Goal: Browse casually: Explore the website without a specific task or goal

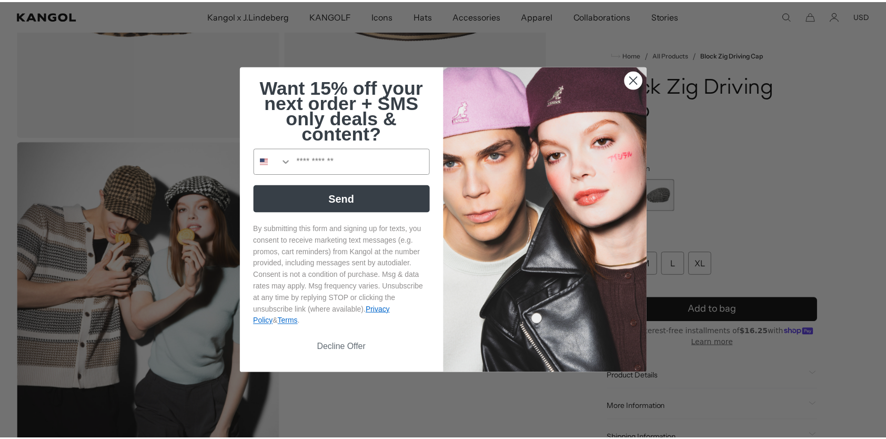
scroll to position [0, 217]
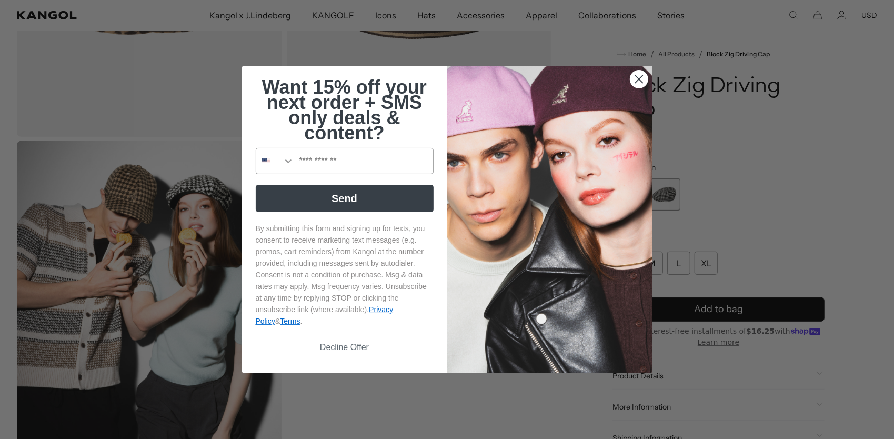
click at [634, 78] on circle "Close dialog" at bounding box center [638, 79] width 17 height 17
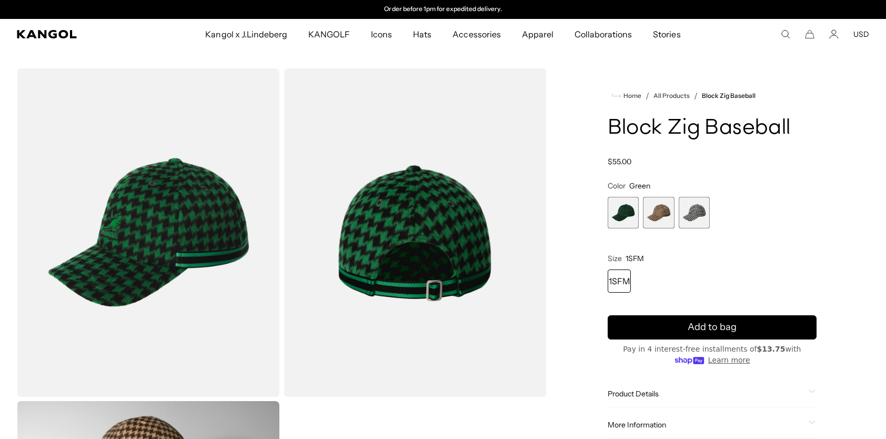
click at [653, 213] on span "2 of 3" at bounding box center [659, 213] width 32 height 32
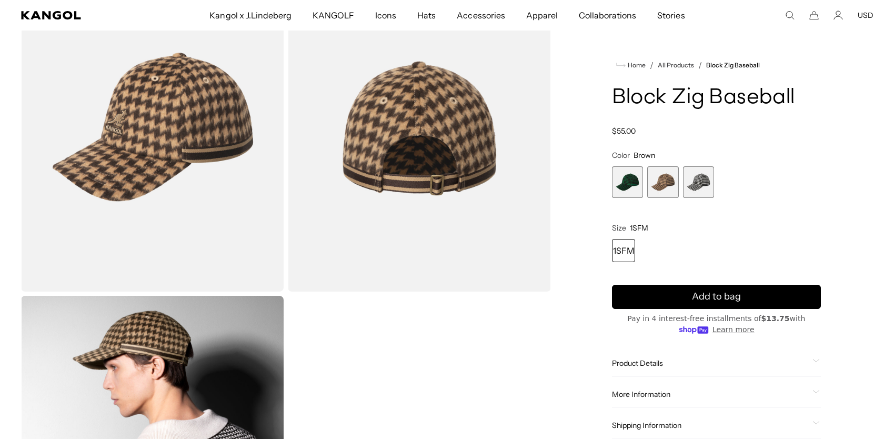
scroll to position [0, 217]
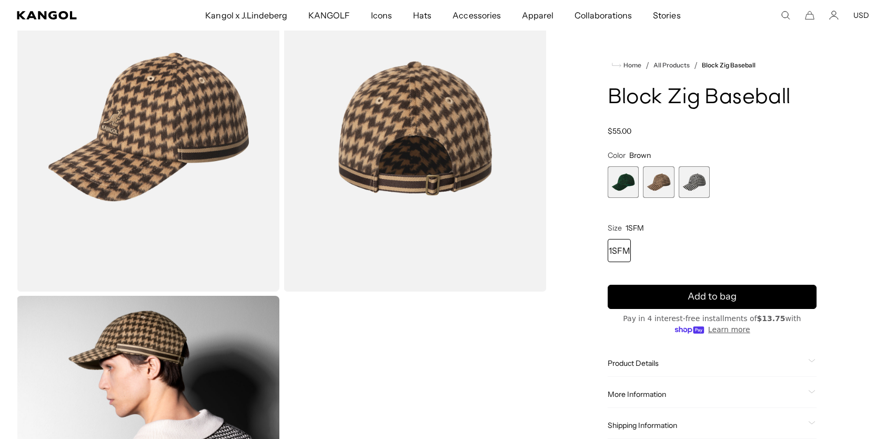
click at [166, 145] on img "Gallery Viewer" at bounding box center [148, 127] width 263 height 328
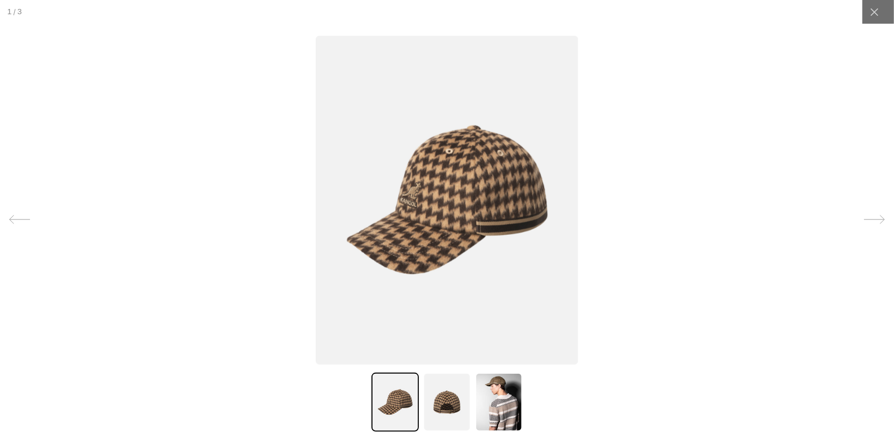
click at [438, 412] on img at bounding box center [446, 402] width 47 height 59
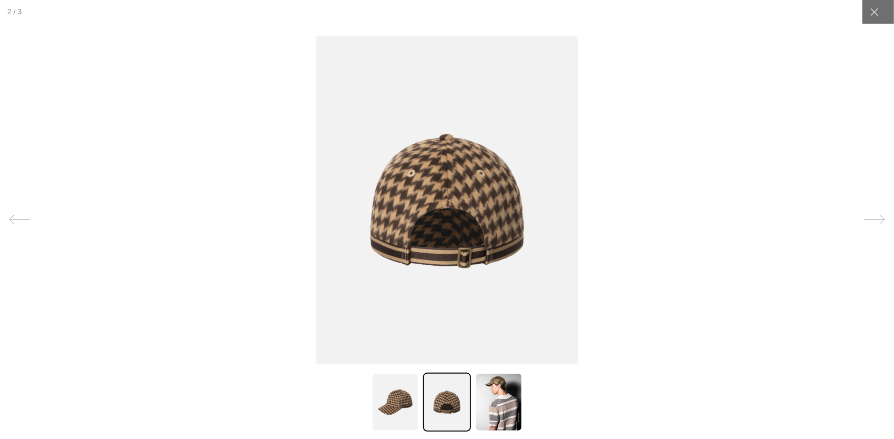
scroll to position [0, 0]
click at [495, 401] on img at bounding box center [498, 402] width 47 height 59
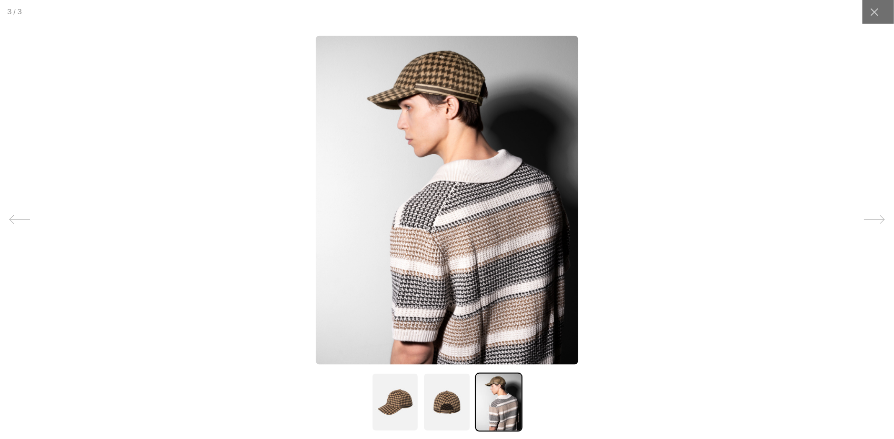
scroll to position [0, 217]
click at [441, 399] on img at bounding box center [446, 402] width 47 height 59
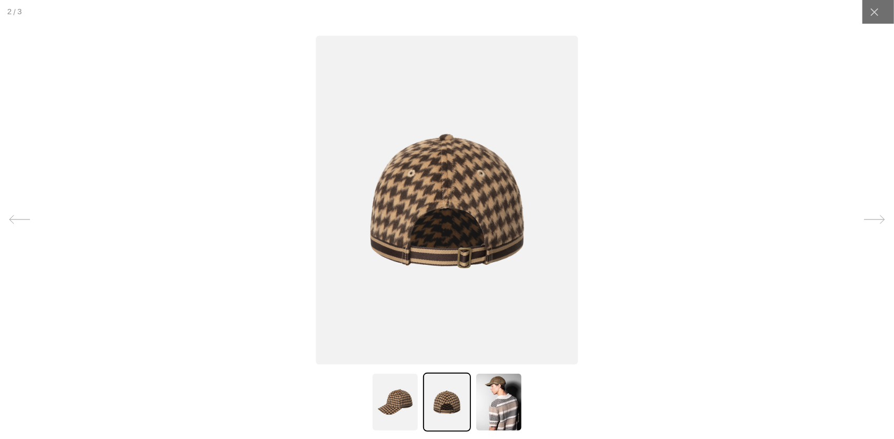
click at [401, 400] on img at bounding box center [395, 402] width 47 height 59
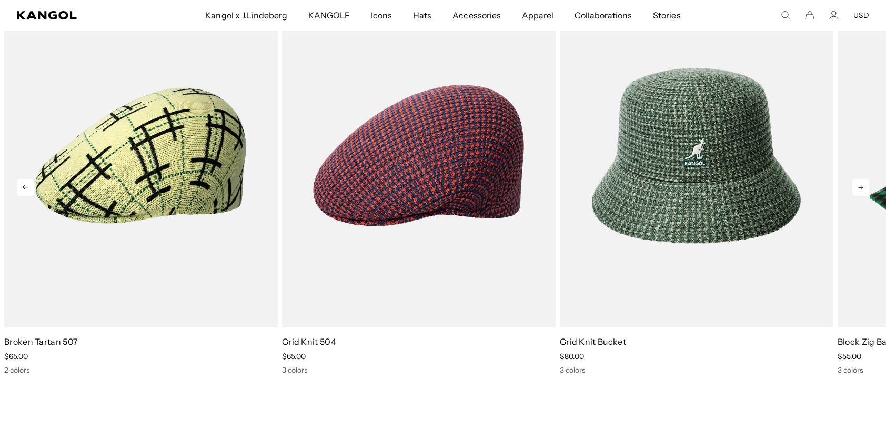
scroll to position [0, 217]
click at [863, 191] on icon at bounding box center [861, 187] width 17 height 17
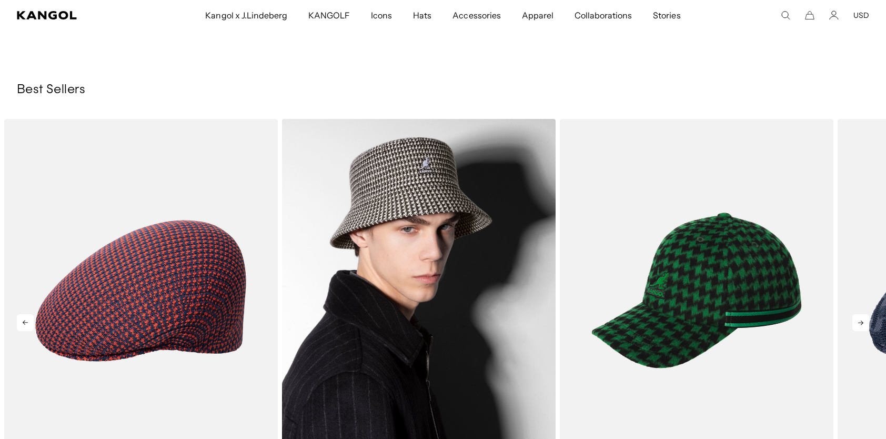
scroll to position [1527, 0]
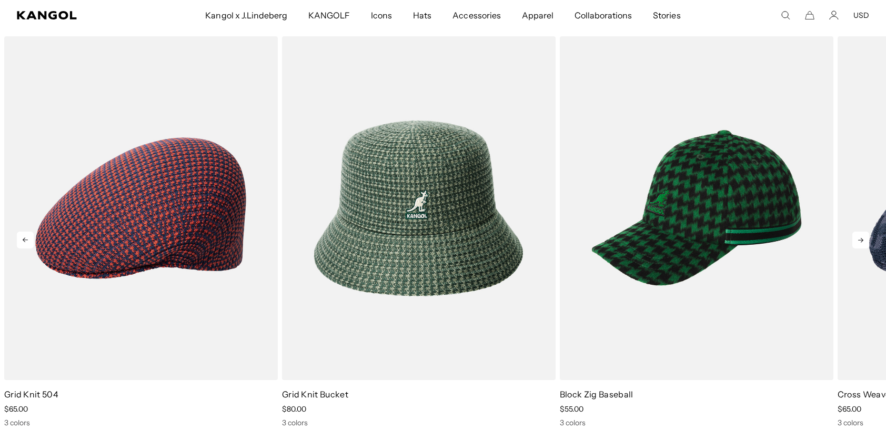
click at [867, 243] on icon at bounding box center [861, 240] width 17 height 17
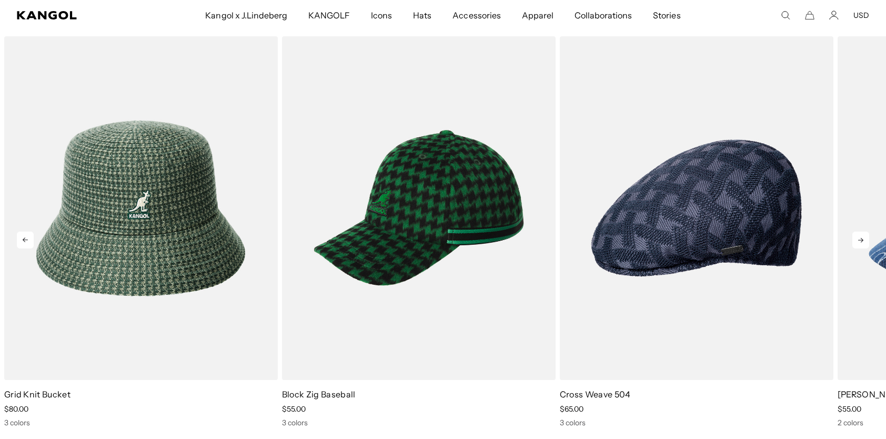
scroll to position [0, 217]
click at [867, 243] on icon at bounding box center [861, 240] width 17 height 17
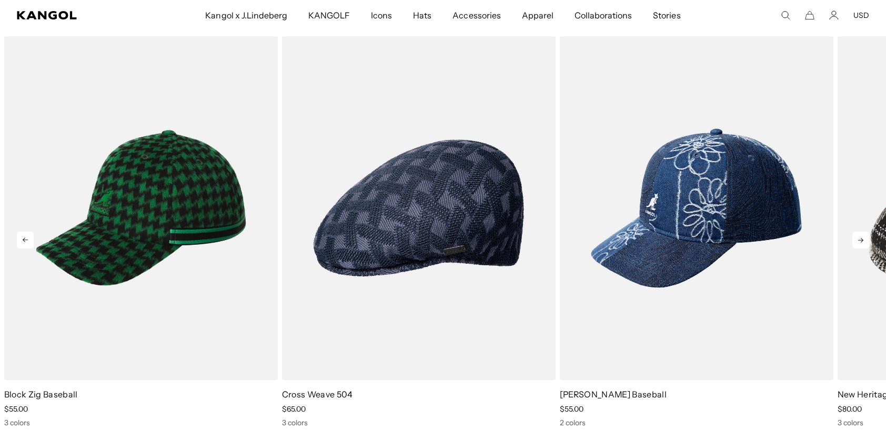
click at [867, 243] on icon at bounding box center [861, 240] width 17 height 17
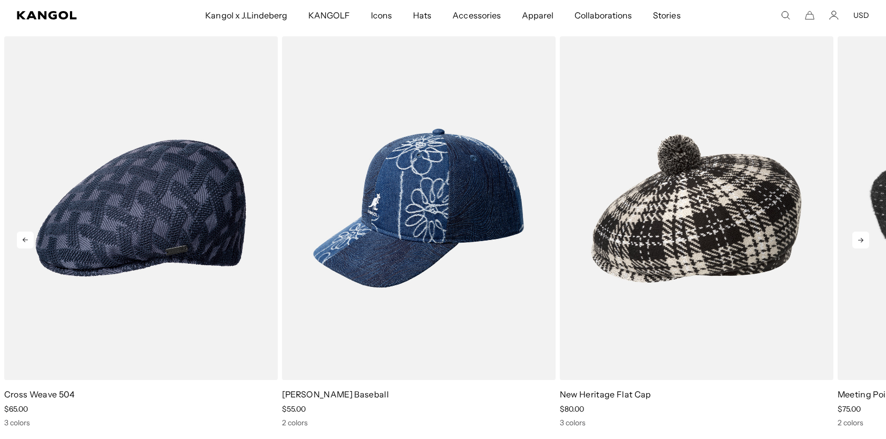
click at [867, 243] on icon at bounding box center [861, 240] width 17 height 17
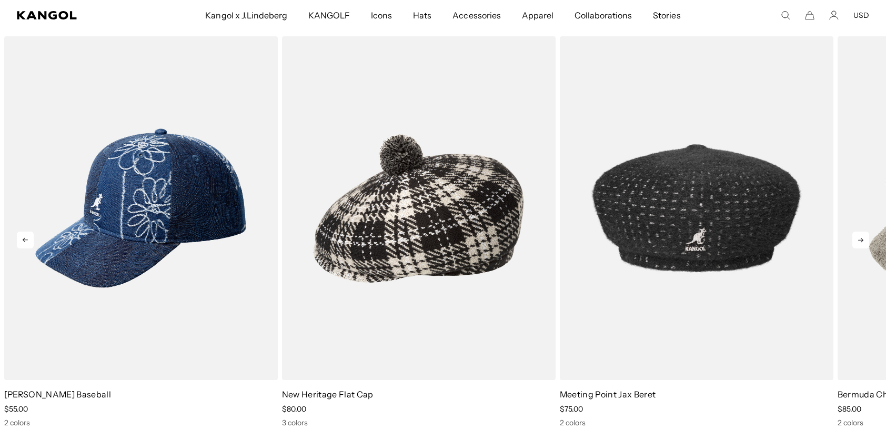
click at [867, 243] on icon at bounding box center [861, 240] width 17 height 17
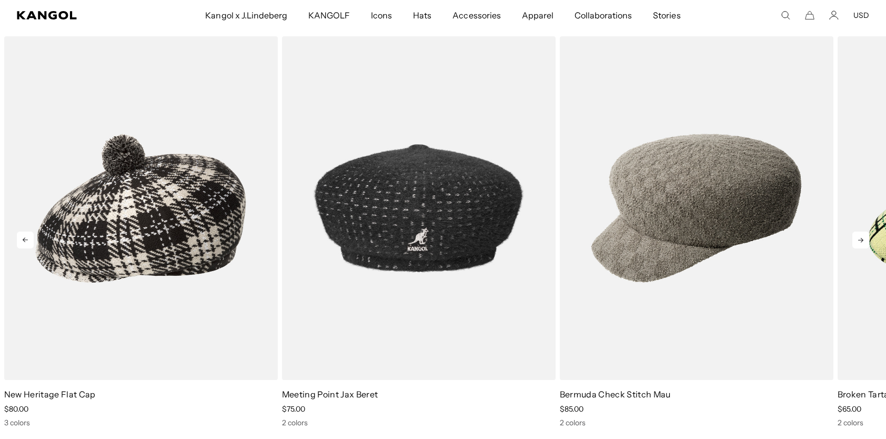
click at [867, 243] on icon at bounding box center [861, 240] width 17 height 17
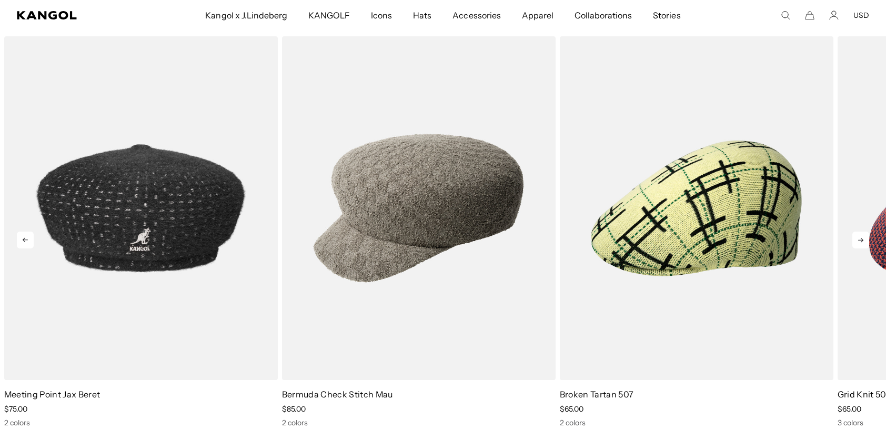
click at [867, 243] on icon at bounding box center [861, 240] width 17 height 17
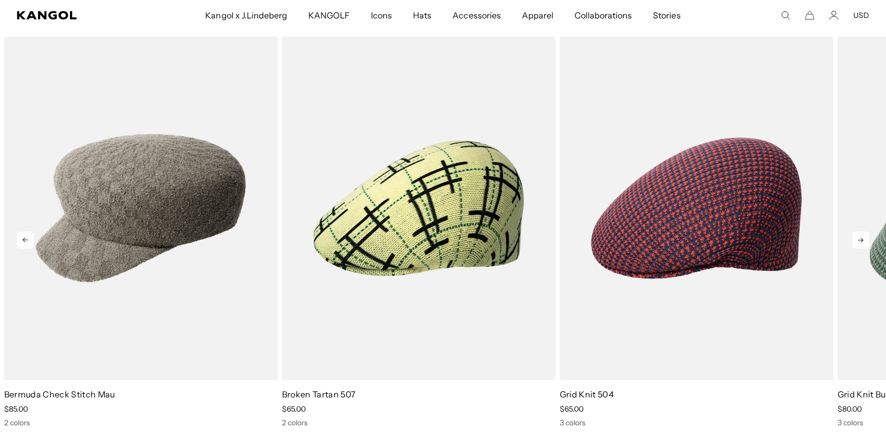
click at [867, 243] on icon at bounding box center [861, 240] width 17 height 17
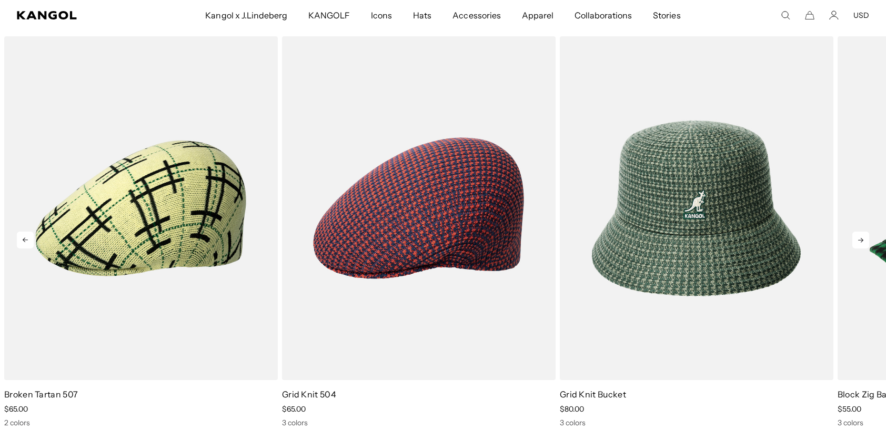
click at [867, 243] on icon at bounding box center [861, 240] width 17 height 17
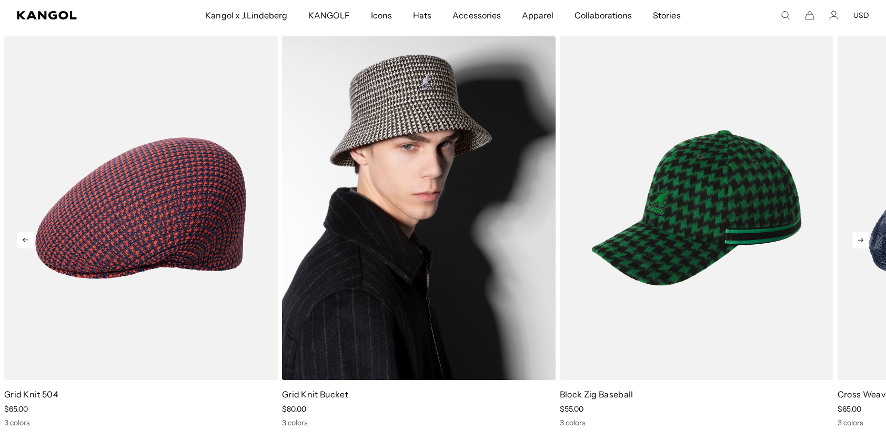
scroll to position [0, 217]
click at [395, 273] on img "3 of 9" at bounding box center [419, 208] width 274 height 344
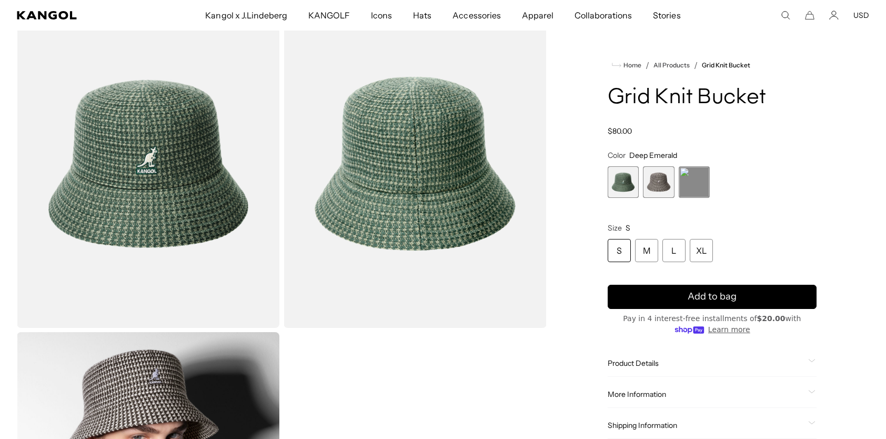
scroll to position [53, 0]
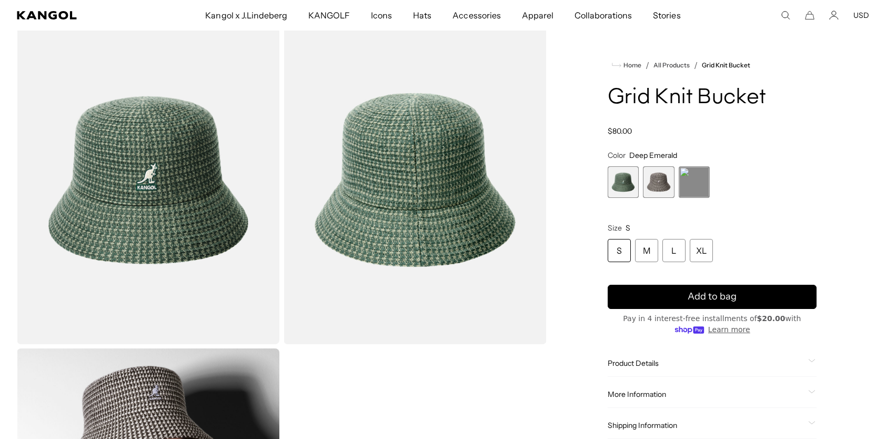
click at [698, 183] on span "3 of 3" at bounding box center [695, 182] width 32 height 32
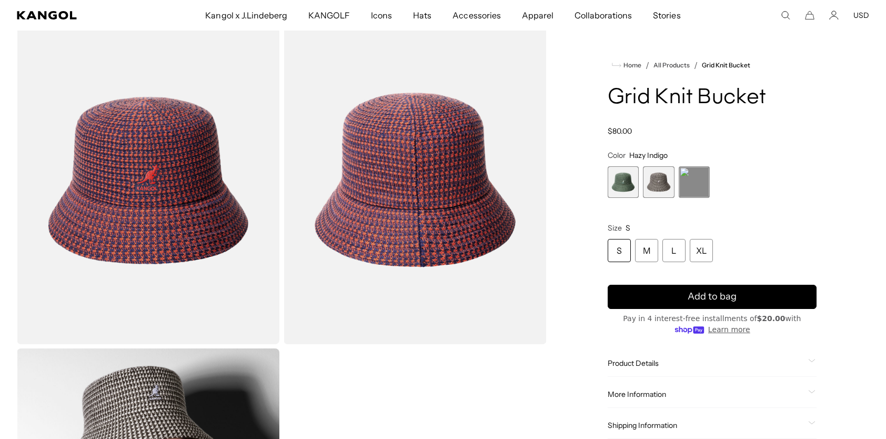
click at [662, 189] on span "2 of 3" at bounding box center [659, 182] width 32 height 32
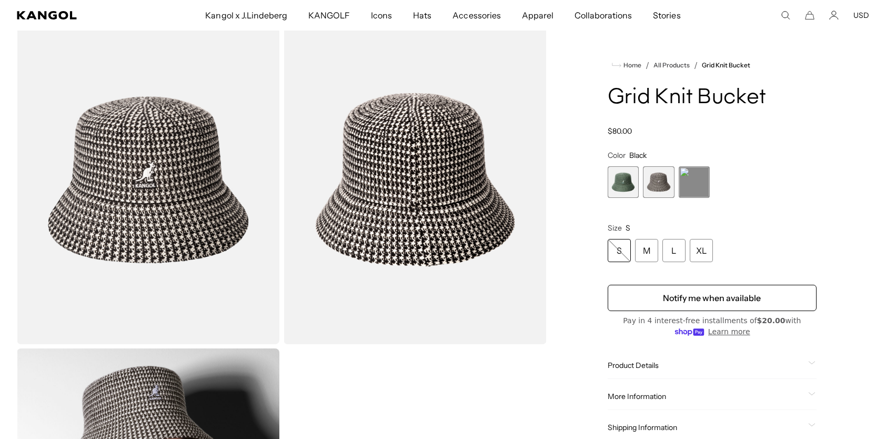
click at [621, 187] on span "1 of 3" at bounding box center [624, 182] width 32 height 32
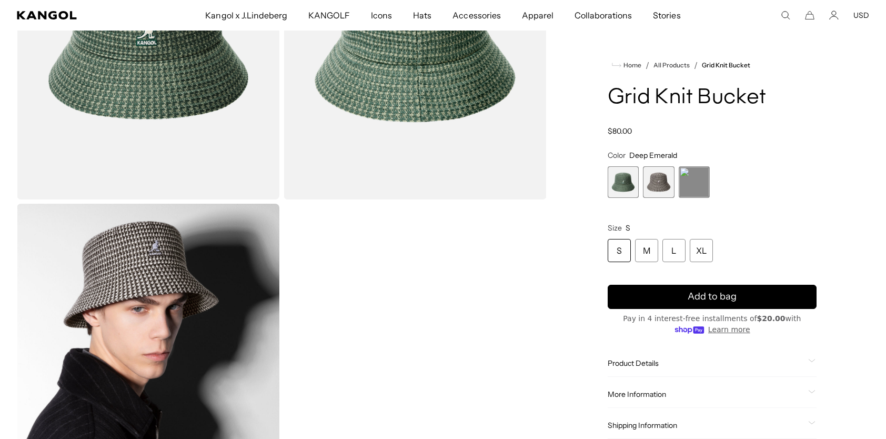
scroll to position [53, 0]
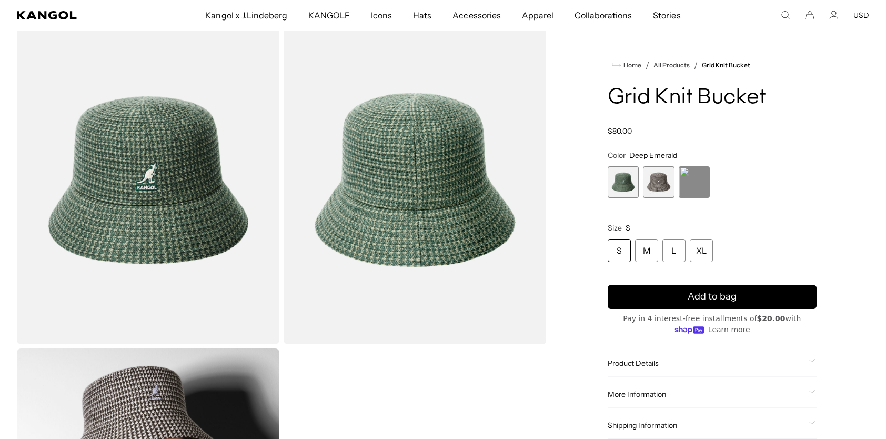
click at [614, 182] on span "1 of 3" at bounding box center [624, 182] width 32 height 32
click at [646, 190] on span "2 of 3" at bounding box center [659, 182] width 32 height 32
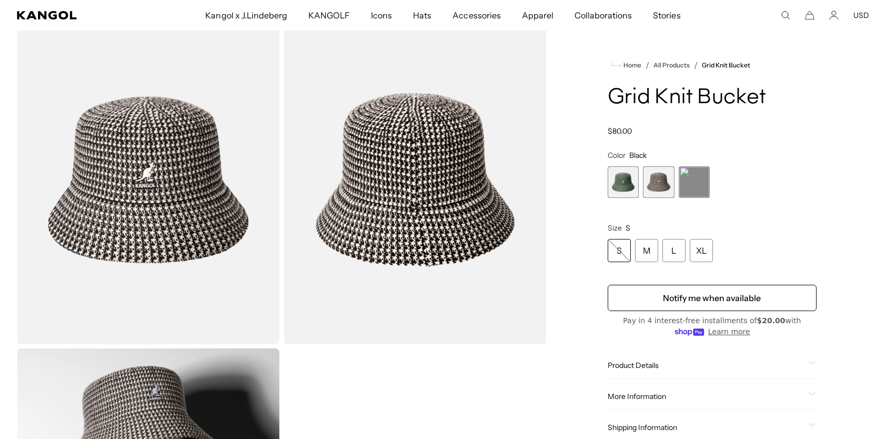
click at [704, 193] on span "3 of 3" at bounding box center [695, 182] width 32 height 32
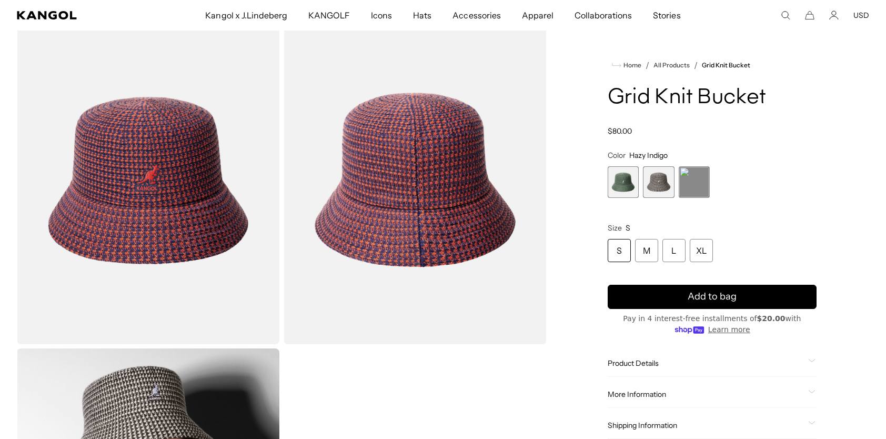
click at [654, 185] on span "2 of 3" at bounding box center [659, 182] width 32 height 32
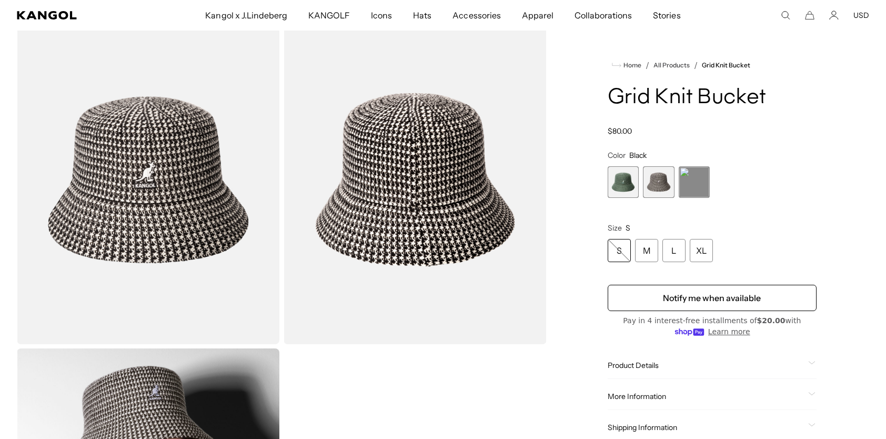
scroll to position [0, 217]
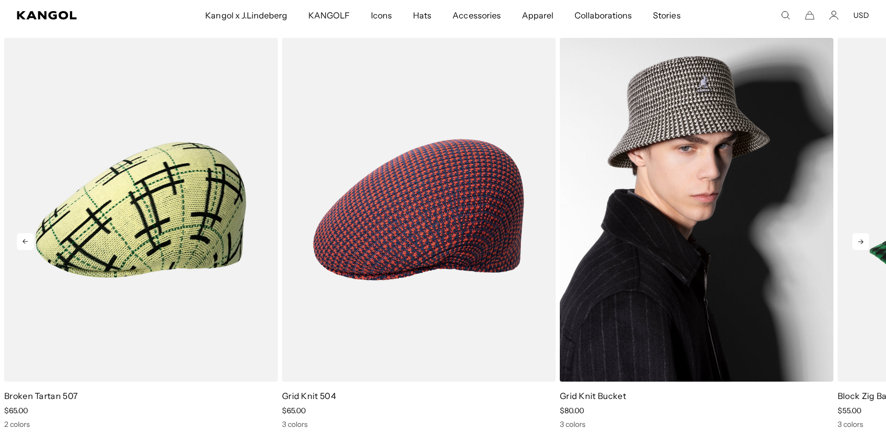
scroll to position [0, 217]
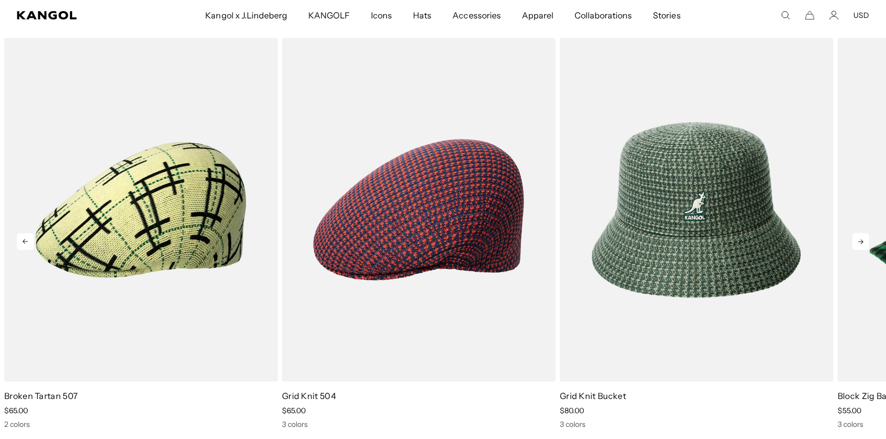
click at [861, 236] on icon at bounding box center [861, 241] width 17 height 17
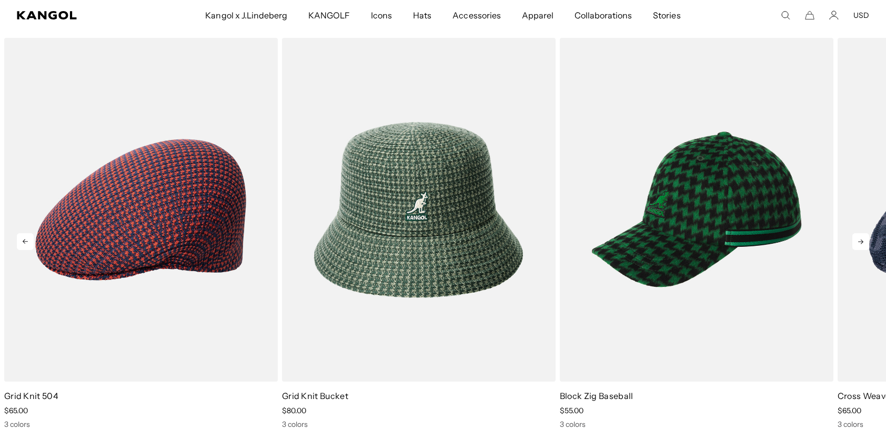
click at [861, 236] on icon at bounding box center [861, 241] width 17 height 17
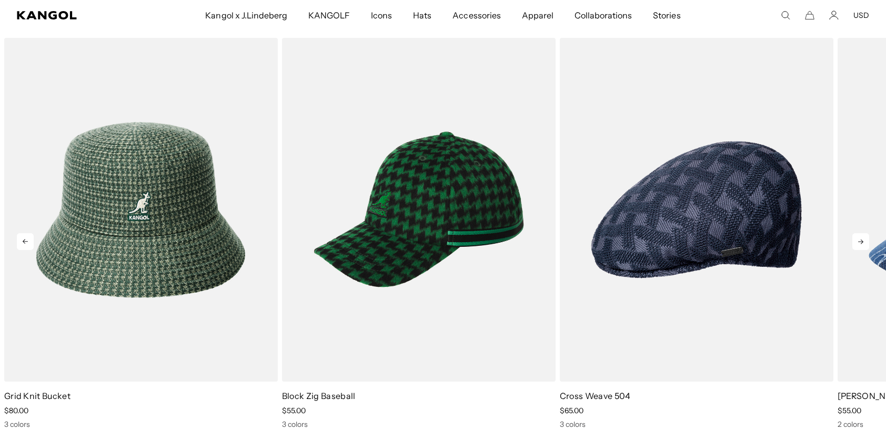
scroll to position [0, 0]
click at [861, 236] on icon at bounding box center [861, 241] width 17 height 17
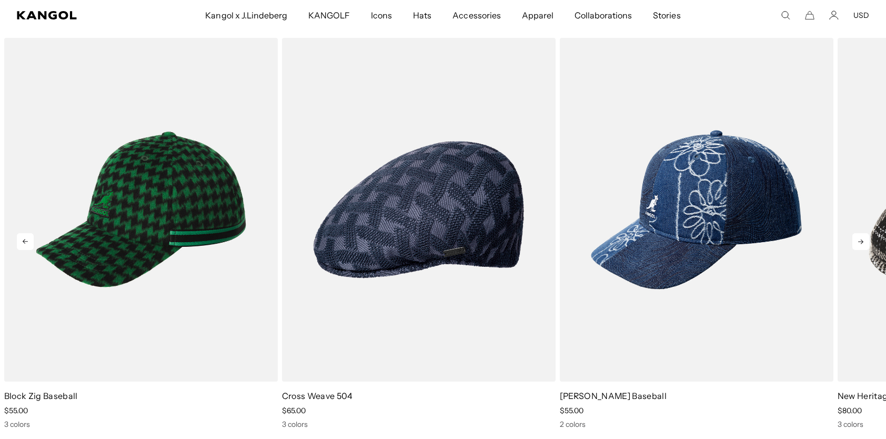
click at [861, 236] on icon at bounding box center [861, 241] width 17 height 17
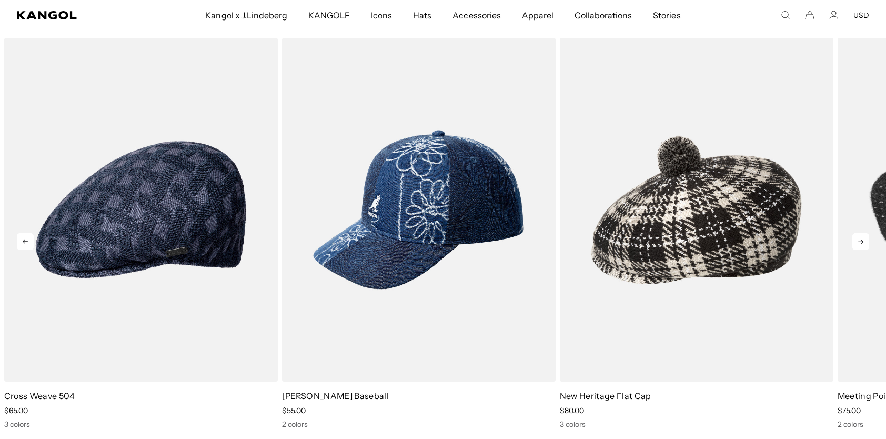
click at [861, 236] on icon at bounding box center [861, 241] width 17 height 17
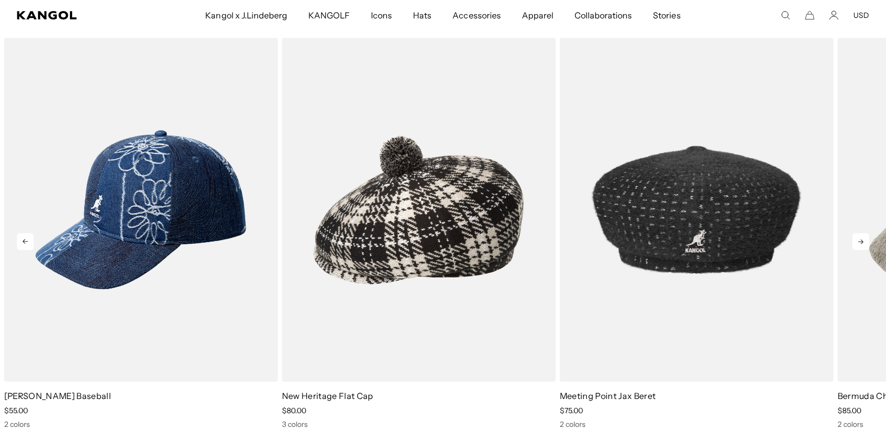
click at [861, 236] on icon at bounding box center [861, 241] width 17 height 17
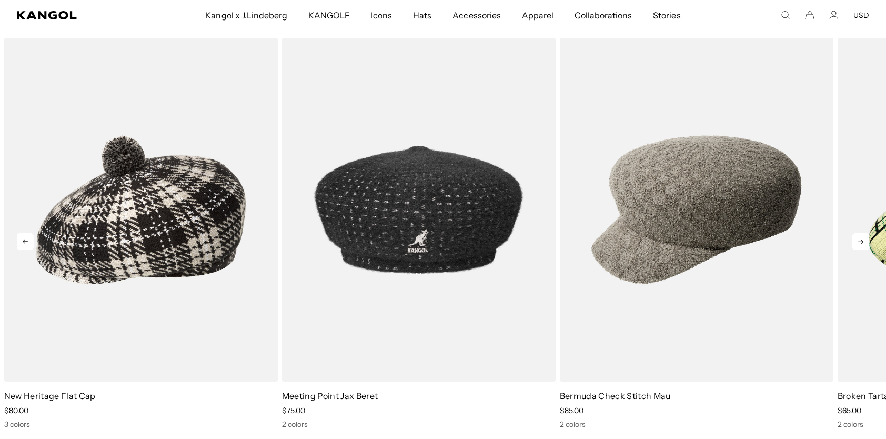
scroll to position [0, 217]
click at [861, 236] on icon at bounding box center [861, 241] width 17 height 17
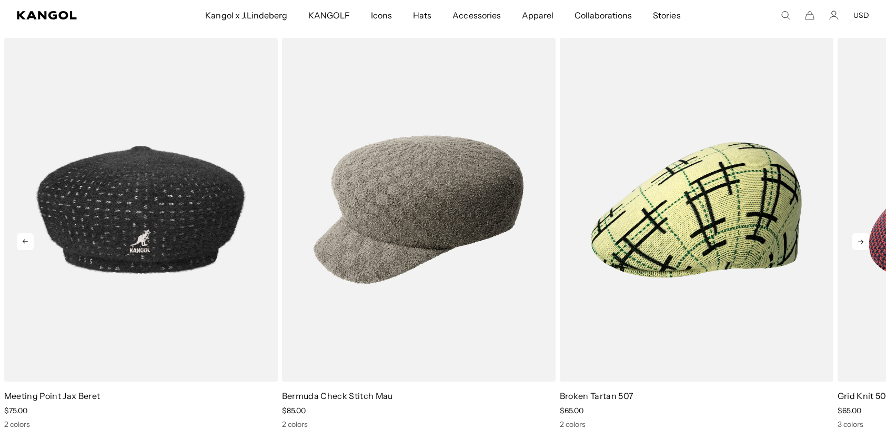
click at [861, 236] on icon at bounding box center [861, 241] width 17 height 17
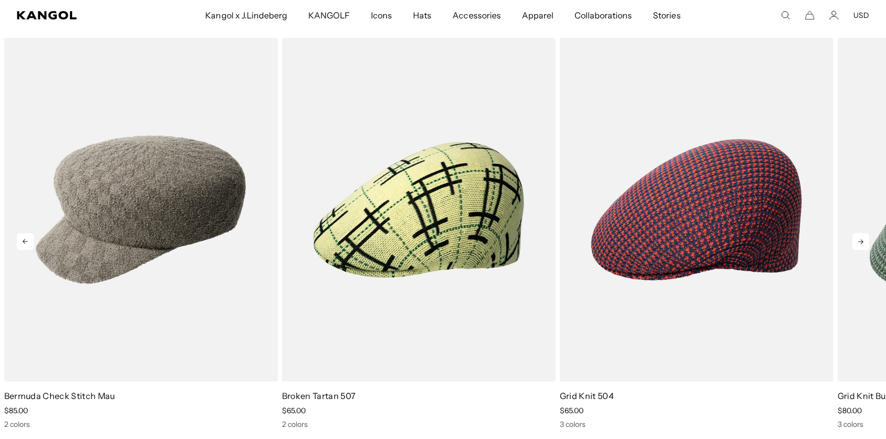
click at [861, 236] on icon at bounding box center [861, 241] width 17 height 17
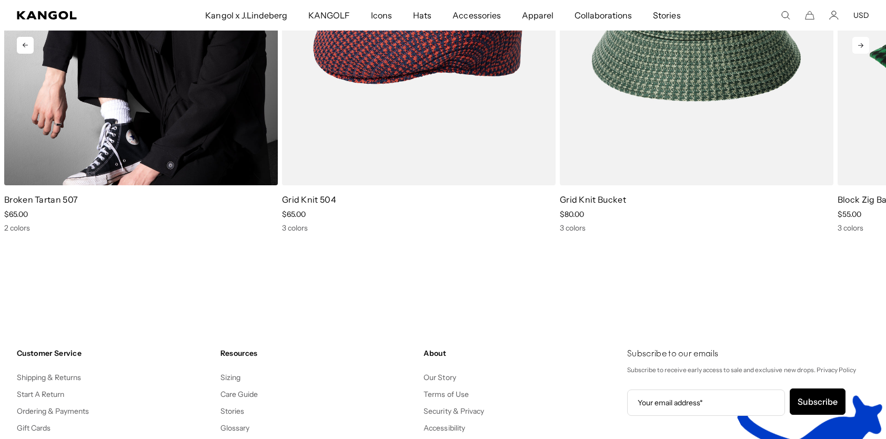
scroll to position [1630, 0]
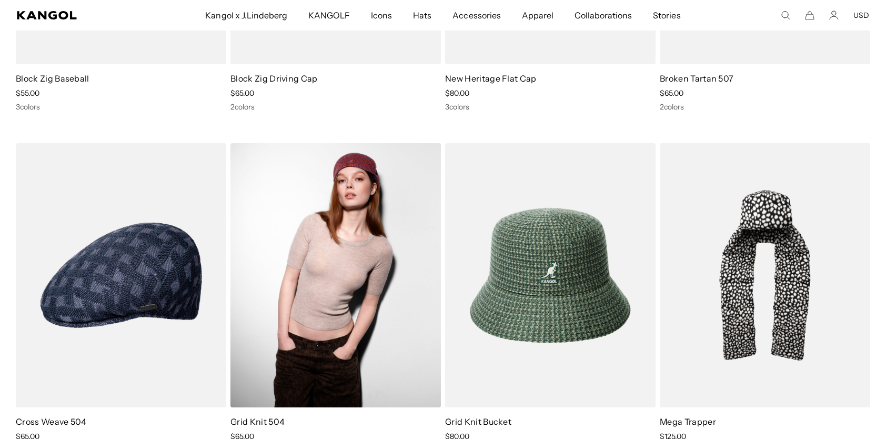
scroll to position [0, 217]
click at [345, 316] on img at bounding box center [336, 275] width 211 height 264
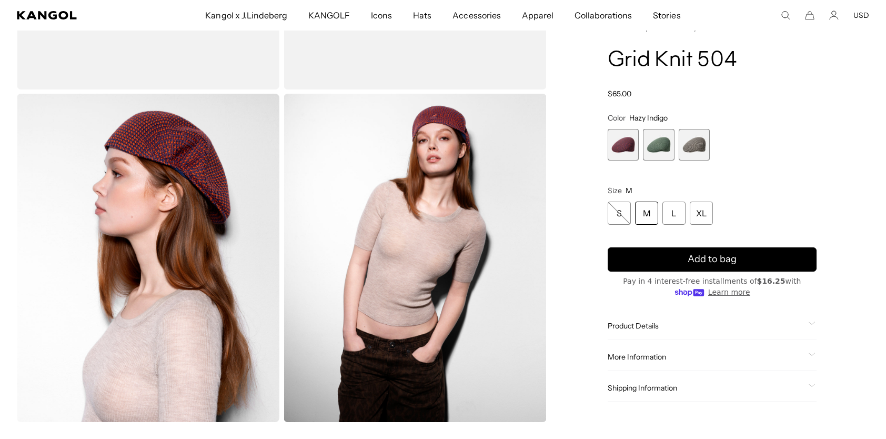
scroll to position [368, 0]
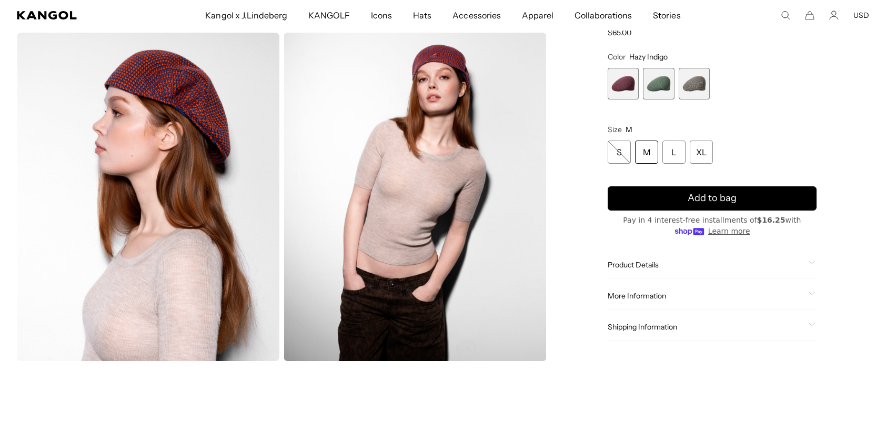
click at [685, 85] on span "3 of 3" at bounding box center [695, 84] width 32 height 32
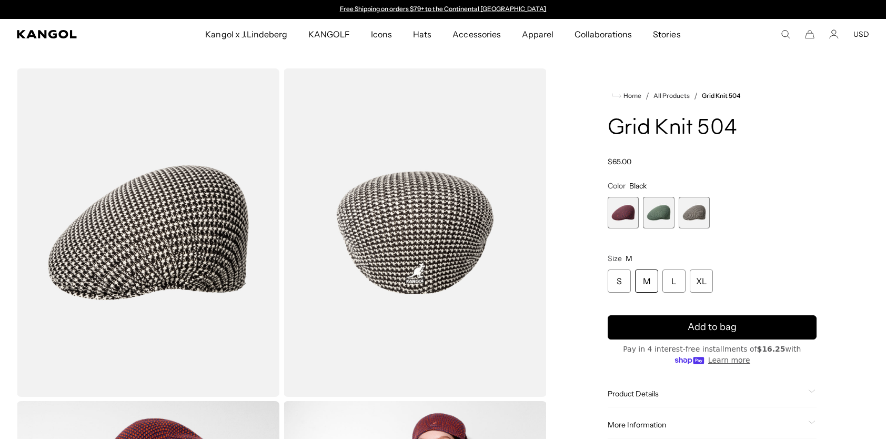
click at [656, 210] on span "2 of 3" at bounding box center [659, 213] width 32 height 32
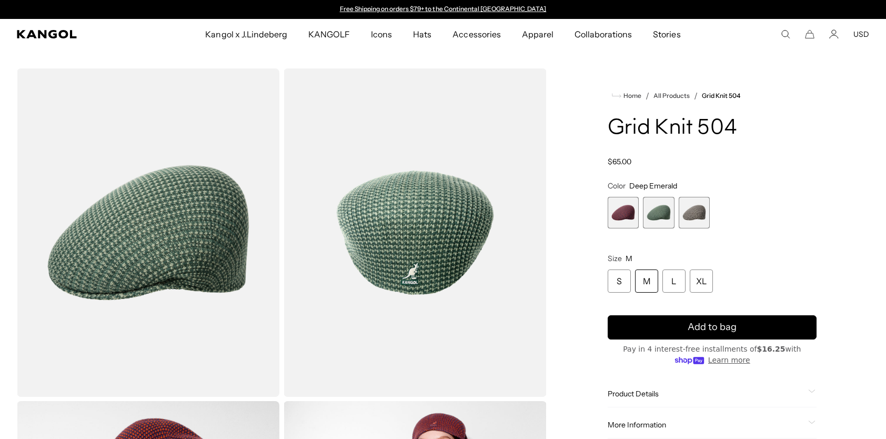
click at [631, 217] on span "1 of 3" at bounding box center [624, 213] width 32 height 32
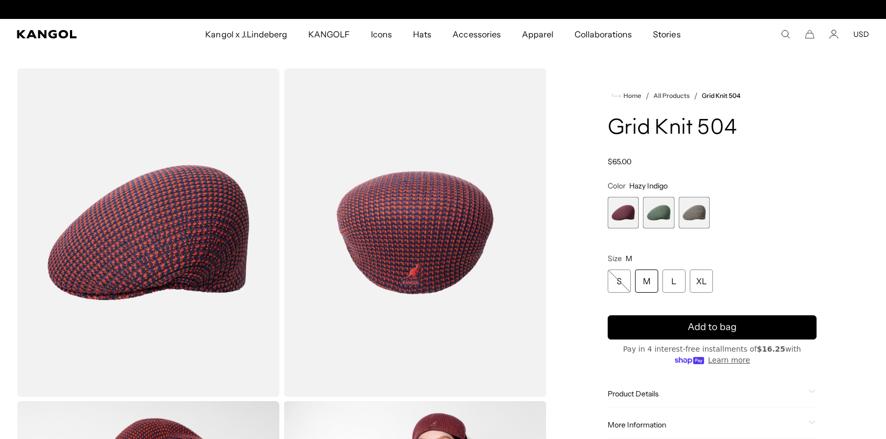
scroll to position [0, 217]
click at [692, 219] on span "3 of 3" at bounding box center [695, 213] width 32 height 32
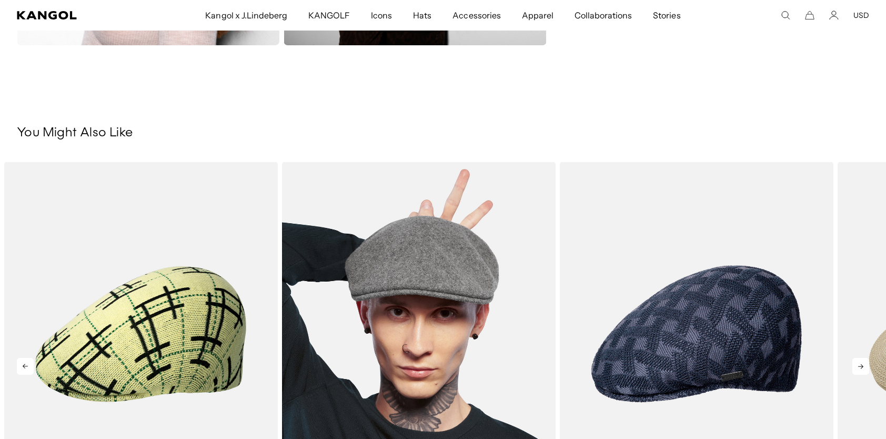
scroll to position [0, 217]
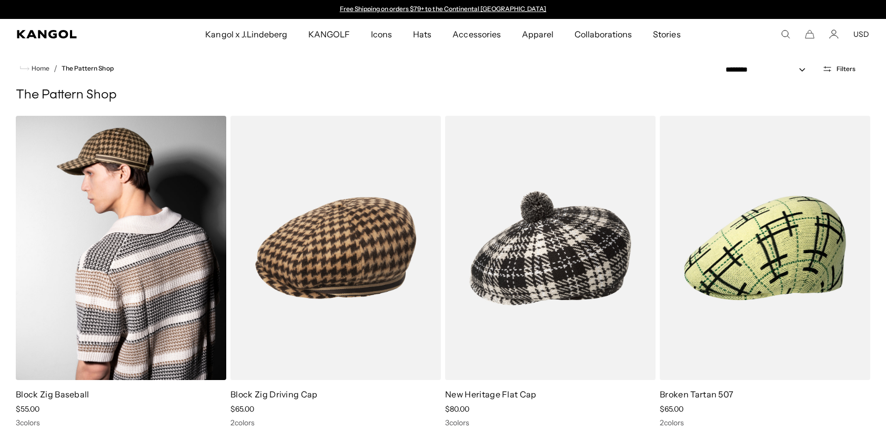
click at [129, 326] on img at bounding box center [121, 248] width 211 height 264
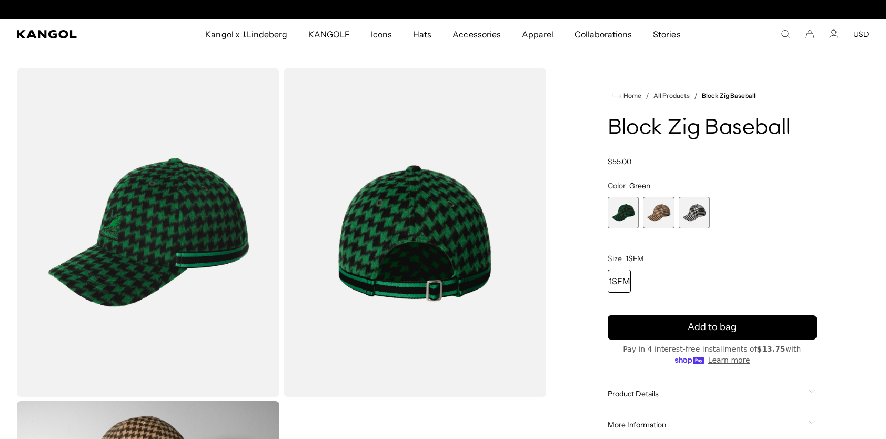
scroll to position [0, 217]
click at [648, 220] on span "2 of 3" at bounding box center [659, 213] width 32 height 32
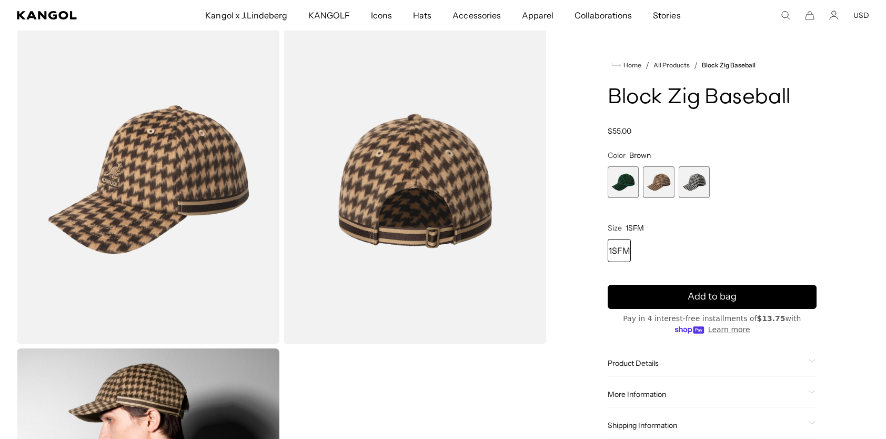
scroll to position [0, 217]
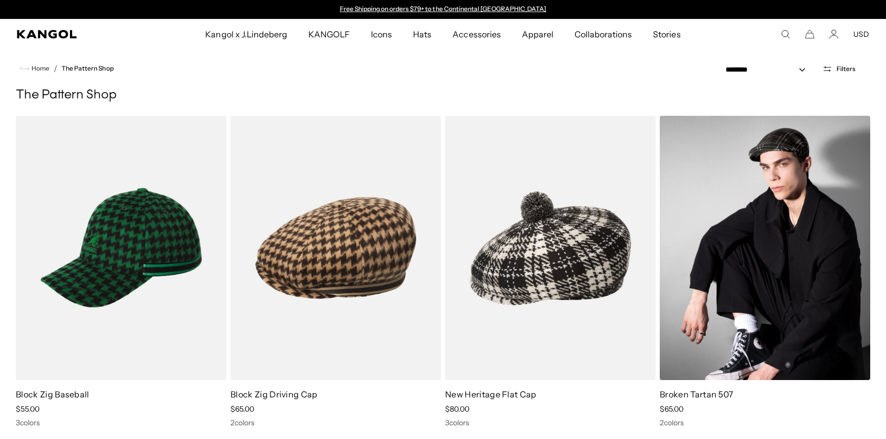
click at [761, 166] on img at bounding box center [765, 248] width 211 height 264
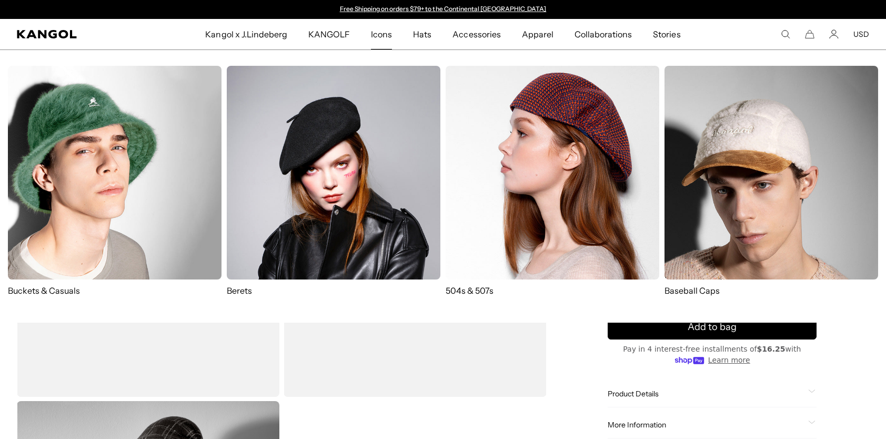
click at [721, 175] on img at bounding box center [772, 173] width 214 height 214
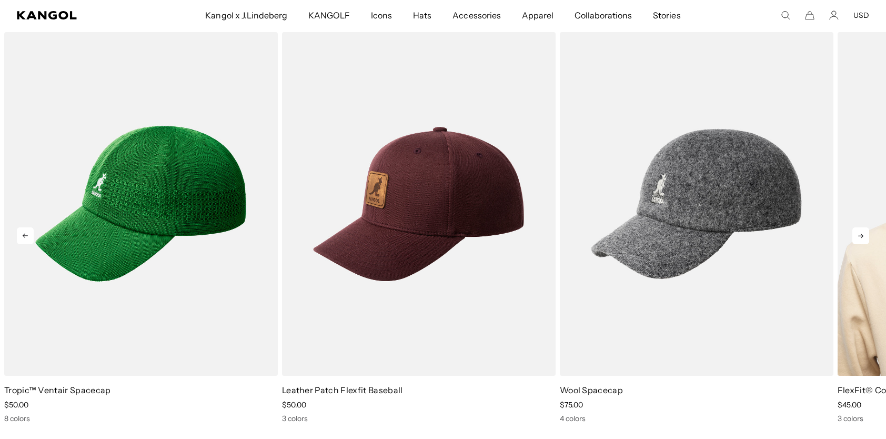
scroll to position [0, 217]
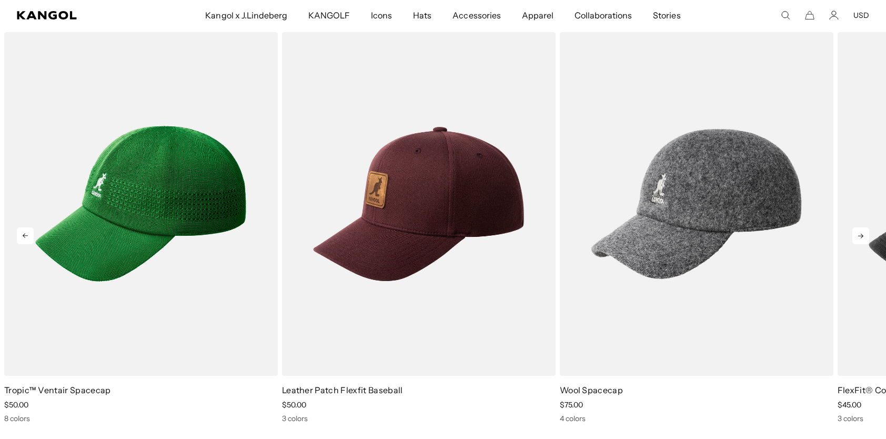
click at [856, 239] on icon at bounding box center [861, 235] width 17 height 17
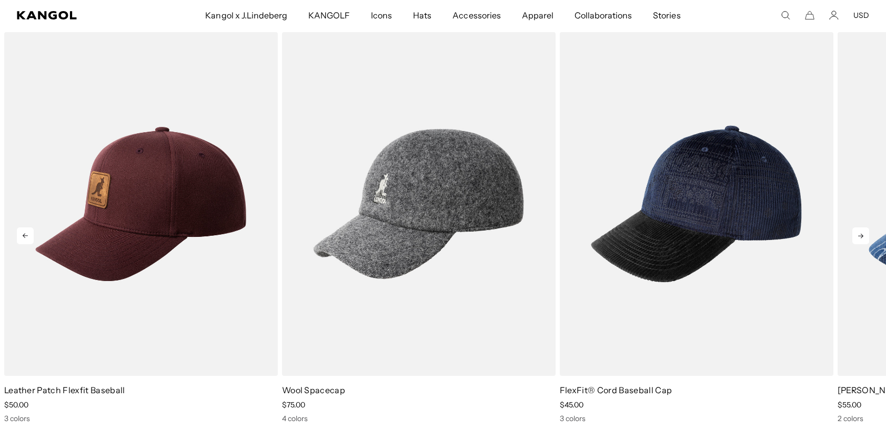
click at [856, 239] on icon at bounding box center [861, 235] width 17 height 17
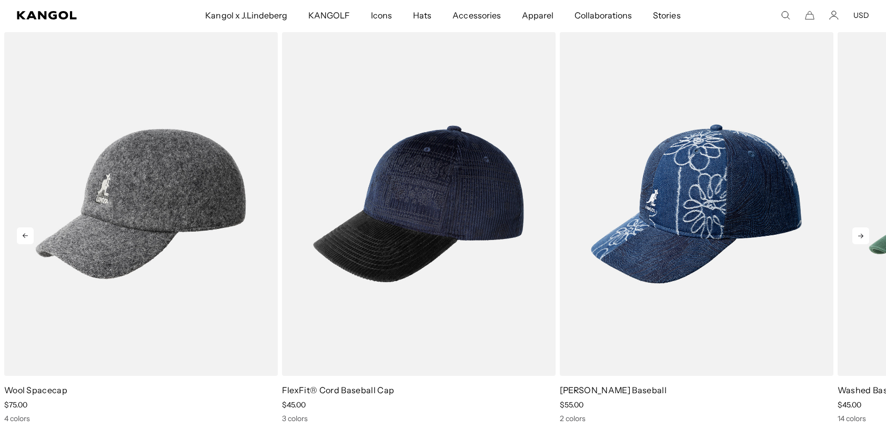
scroll to position [0, 0]
click at [856, 239] on icon at bounding box center [861, 235] width 17 height 17
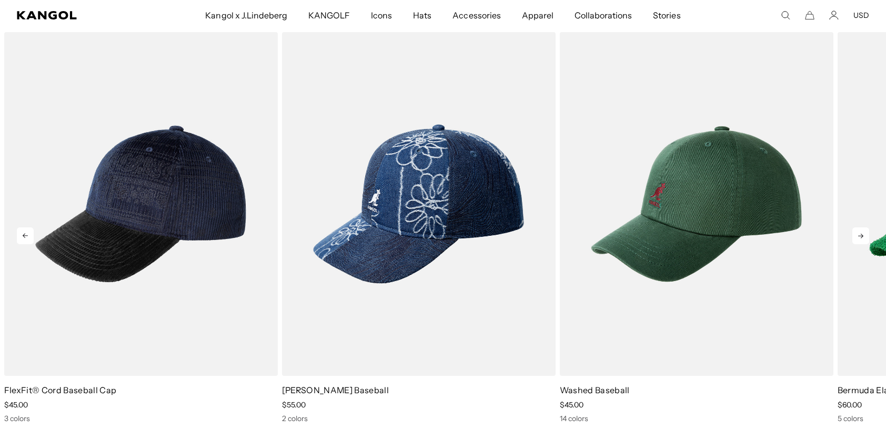
scroll to position [0, 217]
click at [861, 237] on icon at bounding box center [861, 235] width 17 height 17
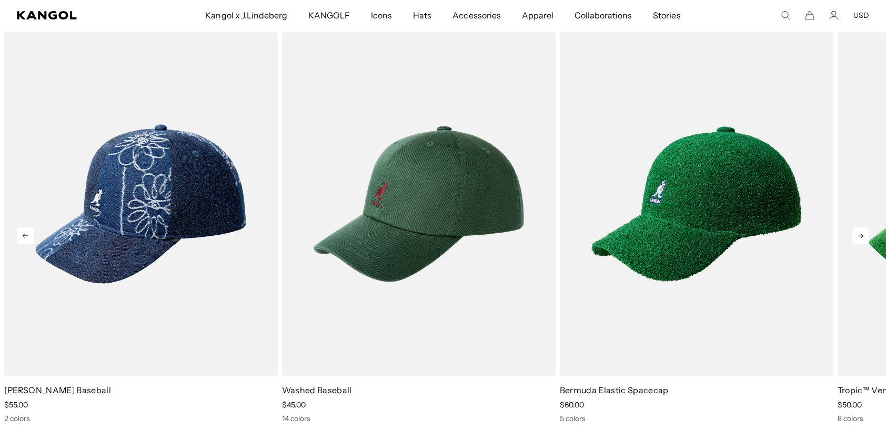
click at [861, 237] on icon at bounding box center [861, 235] width 17 height 17
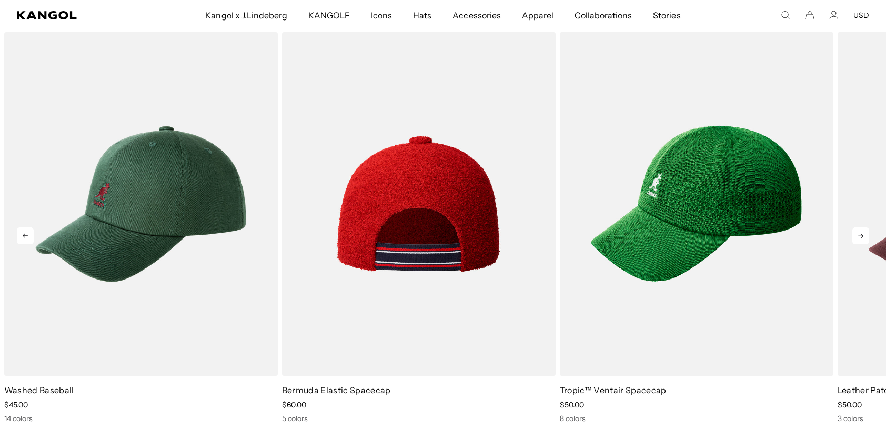
scroll to position [0, 0]
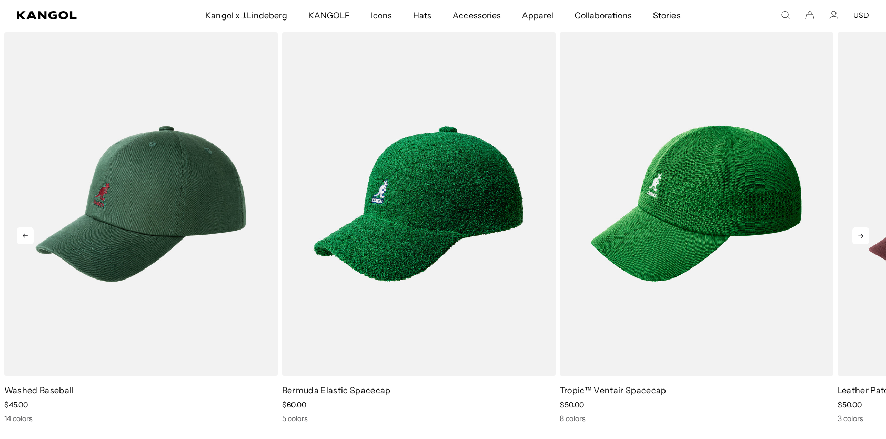
click at [861, 233] on icon at bounding box center [861, 235] width 17 height 17
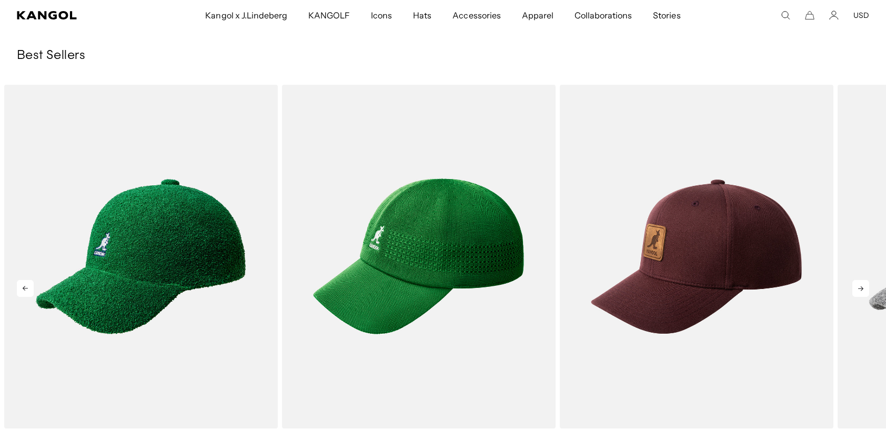
click at [862, 287] on icon at bounding box center [861, 288] width 5 height 5
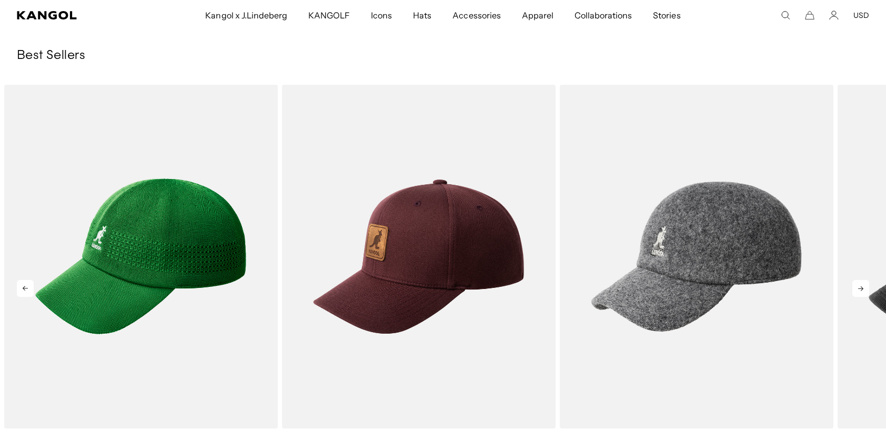
click at [862, 287] on icon at bounding box center [861, 288] width 5 height 5
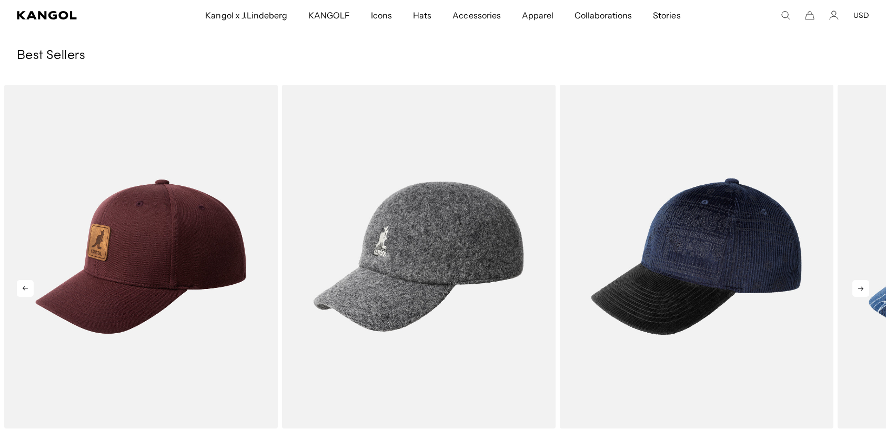
click at [863, 293] on icon at bounding box center [861, 288] width 17 height 17
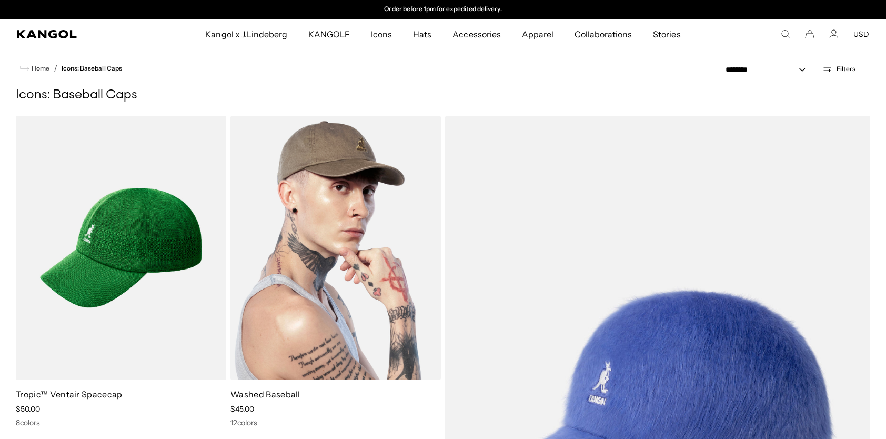
click at [314, 276] on img at bounding box center [336, 248] width 211 height 264
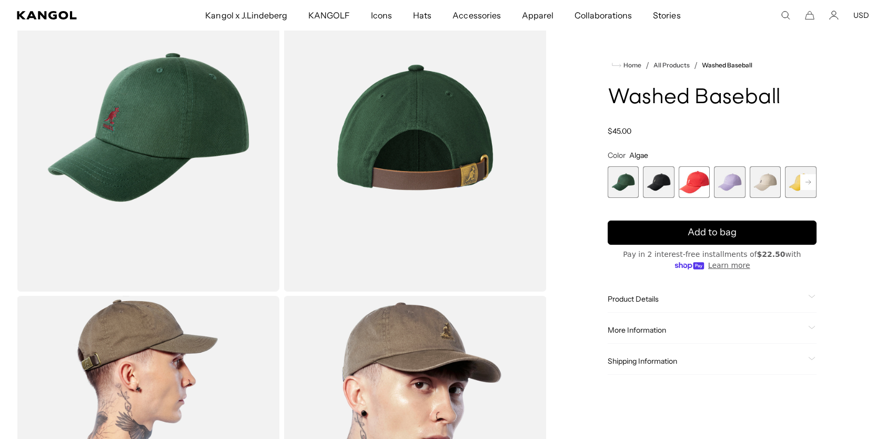
click at [645, 300] on span "Product Details" at bounding box center [706, 298] width 197 height 9
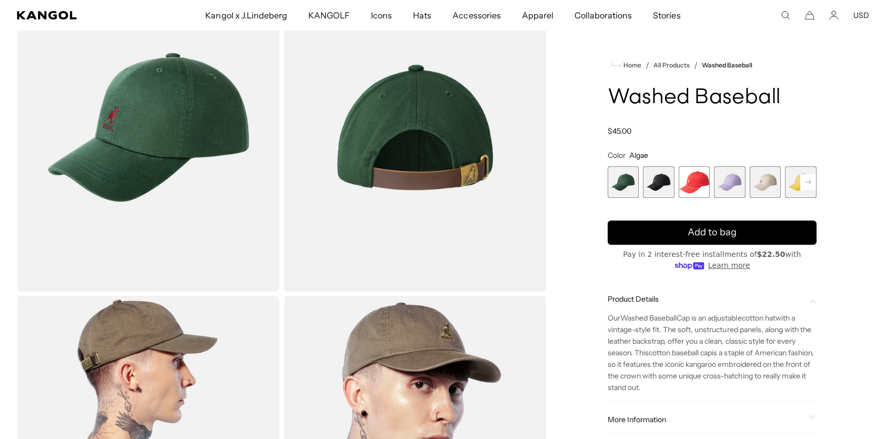
click at [667, 188] on span "2 of 14" at bounding box center [659, 182] width 32 height 32
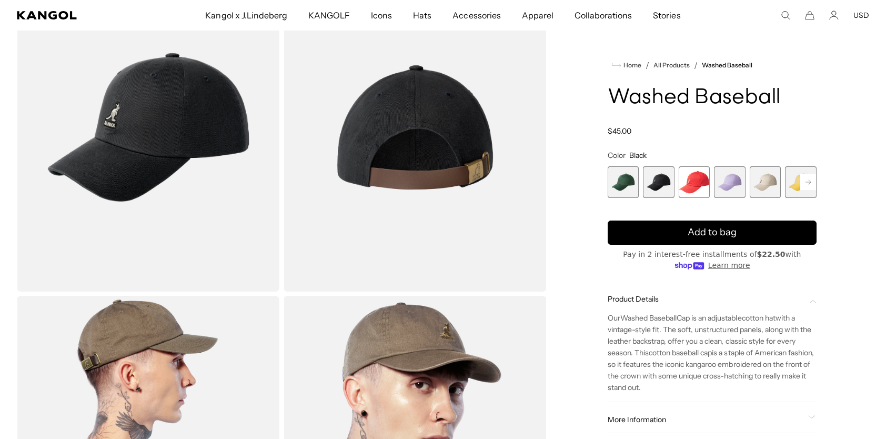
scroll to position [0, 217]
click at [689, 195] on span "3 of 14" at bounding box center [695, 182] width 32 height 32
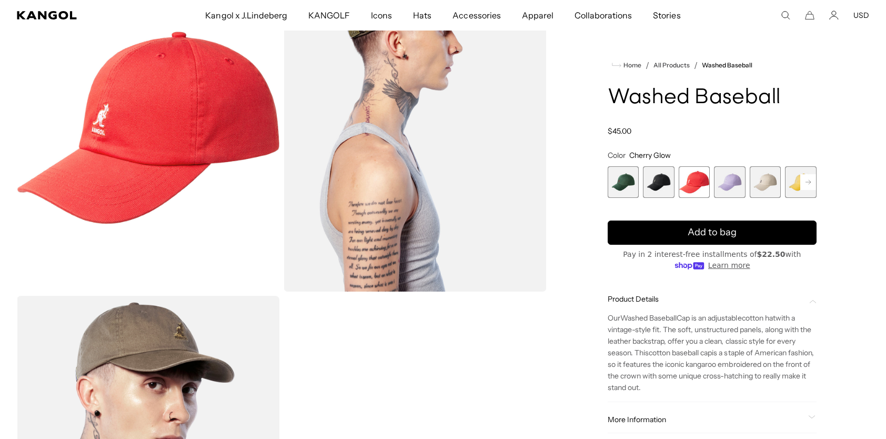
click at [750, 182] on div "Algae Variant sold out or unavailable Black Variant sold out or unavailable Che…" at bounding box center [713, 182] width 210 height 32
click at [732, 191] on span "4 of 14" at bounding box center [730, 182] width 32 height 32
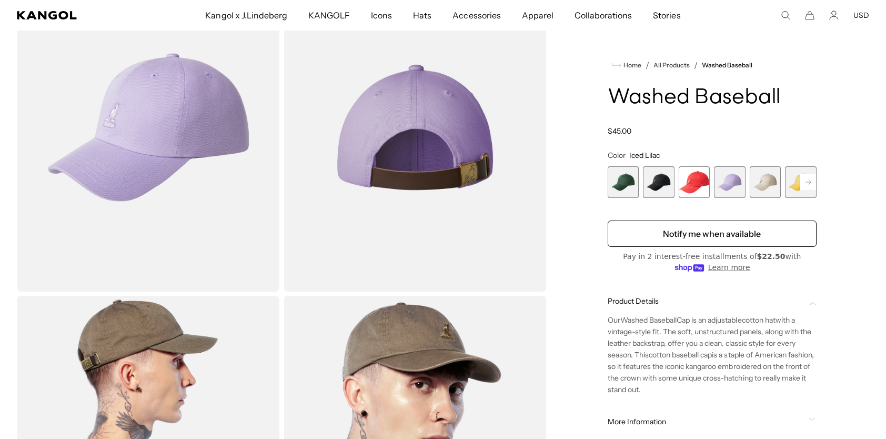
click at [765, 180] on span "5 of 14" at bounding box center [766, 182] width 32 height 32
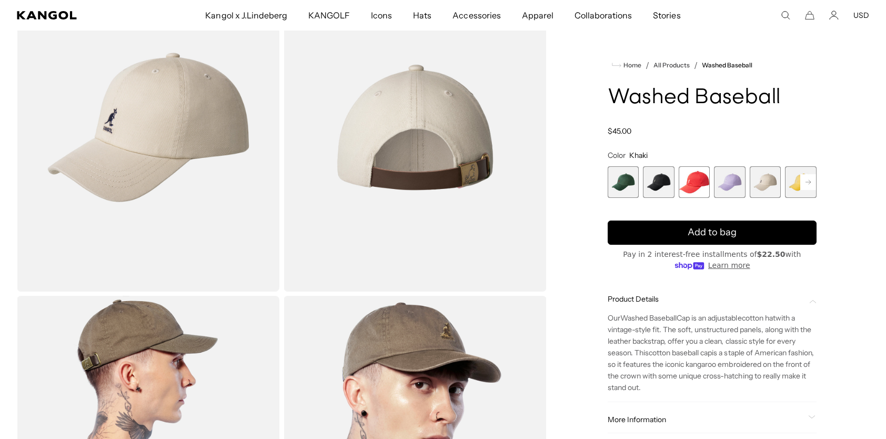
click at [792, 180] on span "6 of 14" at bounding box center [801, 182] width 32 height 32
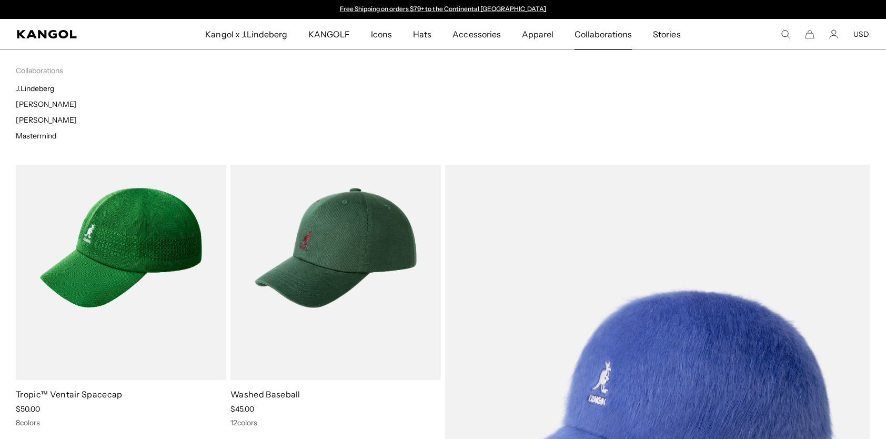
click at [595, 31] on span "Collaborations" at bounding box center [603, 34] width 57 height 31
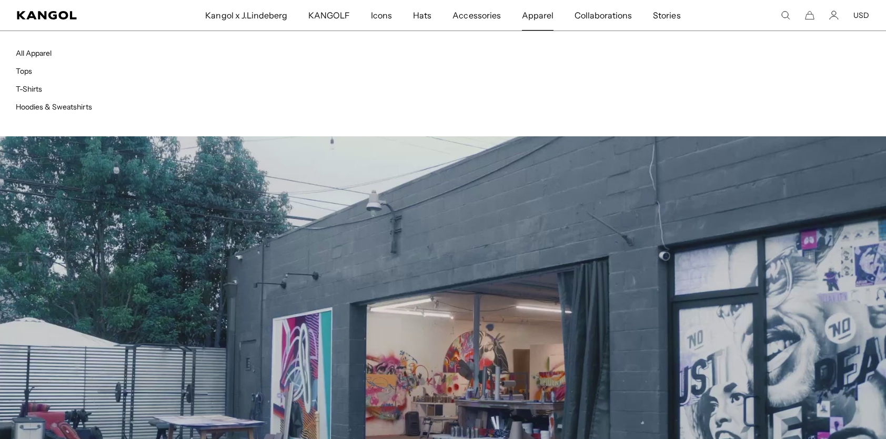
click at [534, 13] on span "Apparel" at bounding box center [538, 15] width 32 height 31
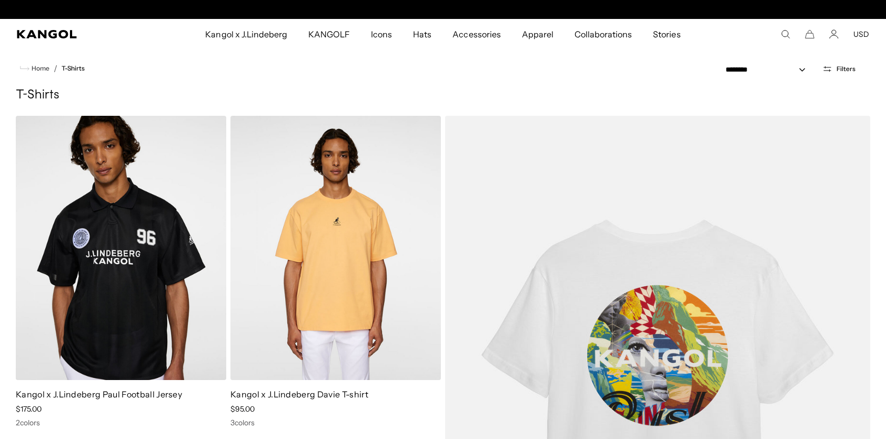
scroll to position [0, 217]
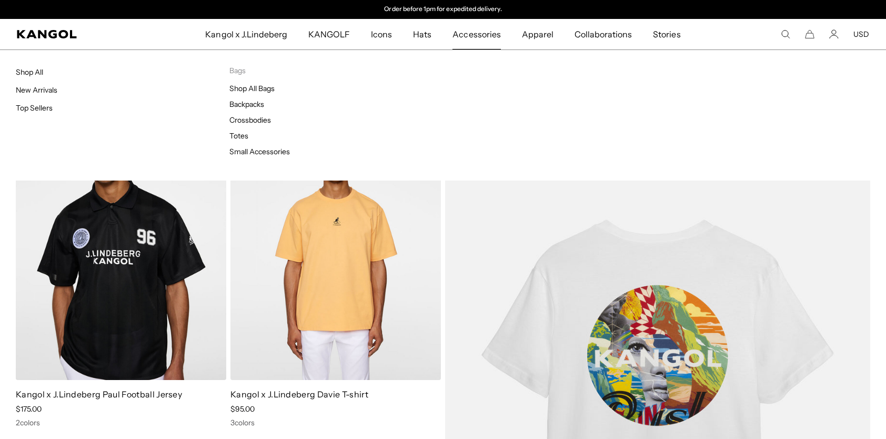
click at [497, 33] on span "Accessories" at bounding box center [477, 34] width 48 height 31
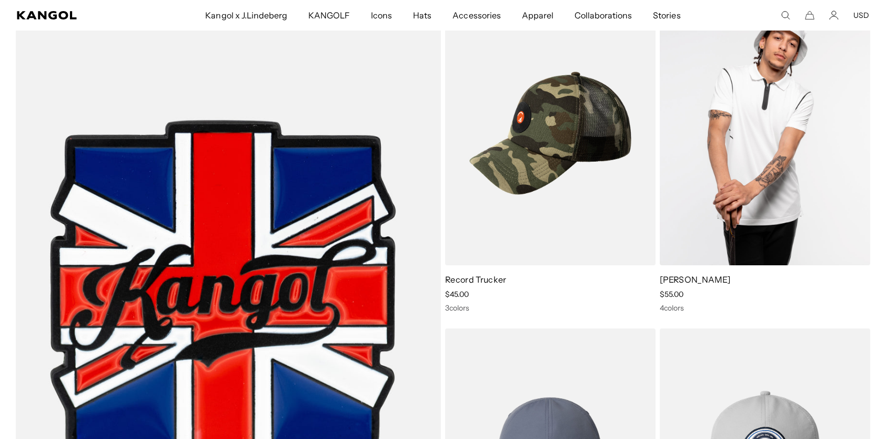
click at [784, 198] on img at bounding box center [765, 133] width 211 height 264
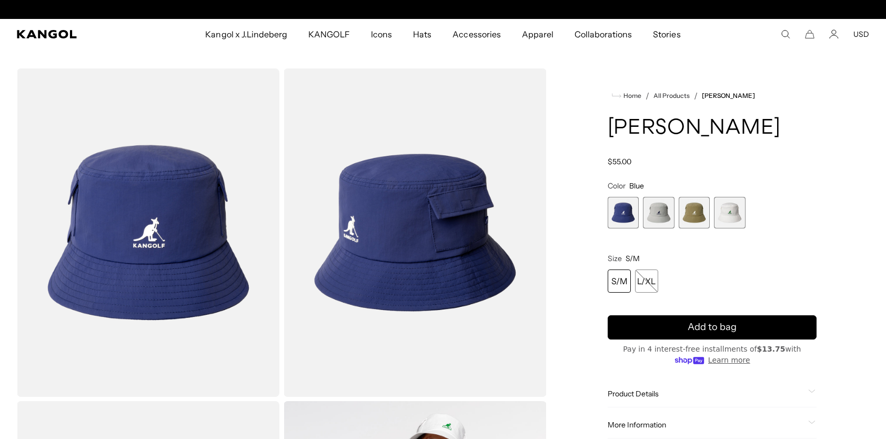
scroll to position [0, 217]
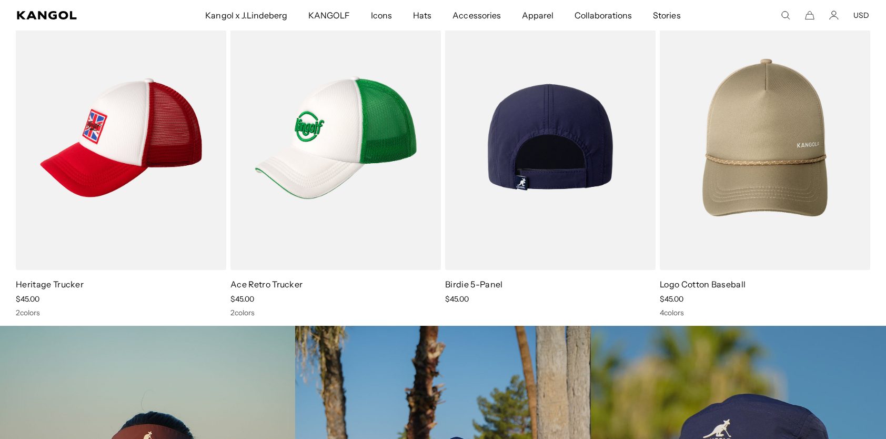
scroll to position [2053, 0]
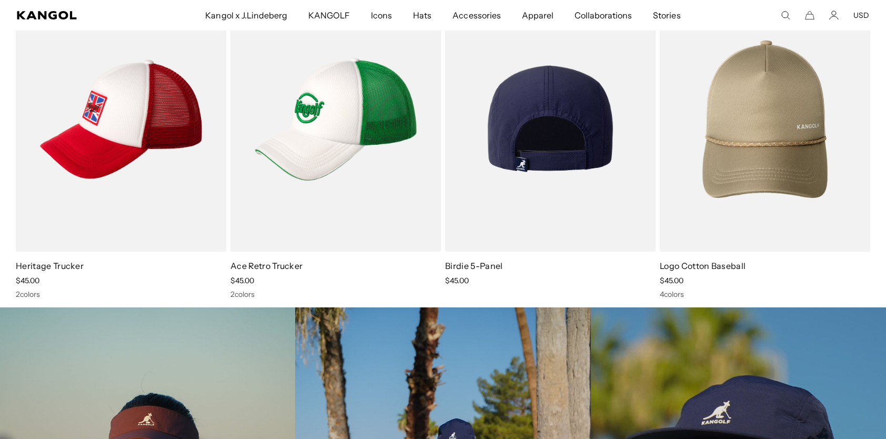
click at [545, 168] on img at bounding box center [550, 119] width 211 height 264
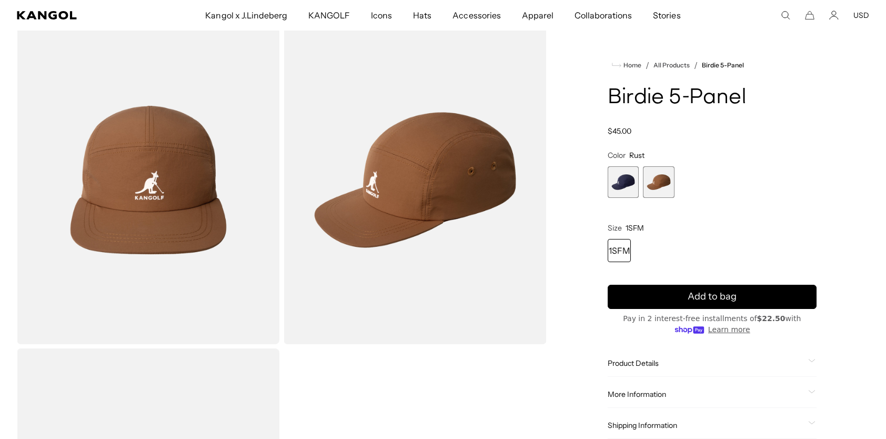
scroll to position [0, 217]
click at [623, 181] on span "1 of 2" at bounding box center [624, 182] width 32 height 32
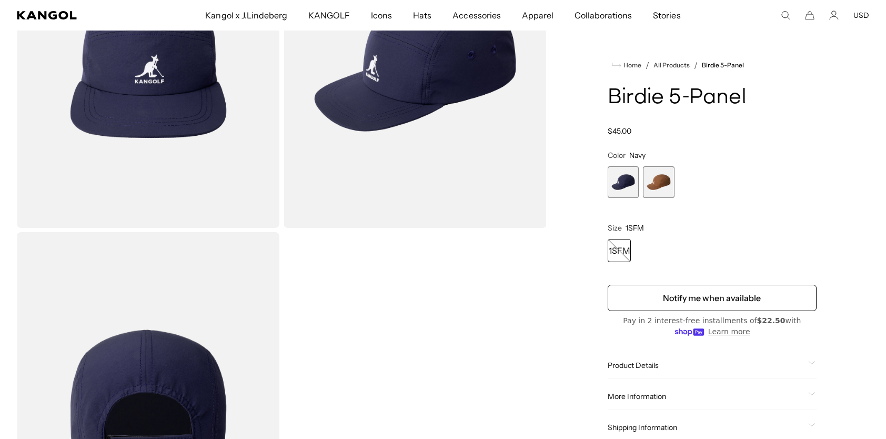
scroll to position [263, 0]
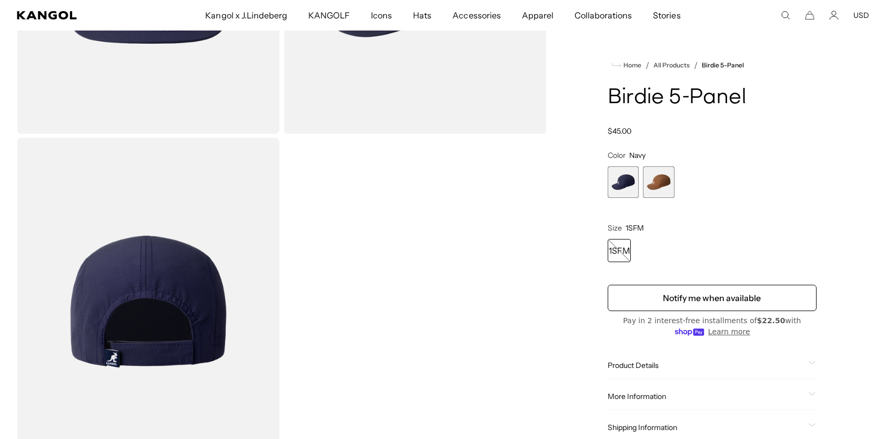
click at [661, 182] on span "2 of 2" at bounding box center [659, 182] width 32 height 32
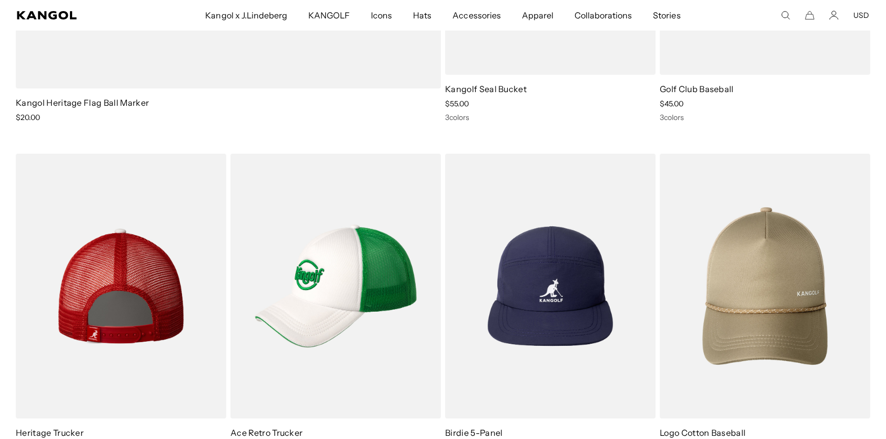
scroll to position [0, 217]
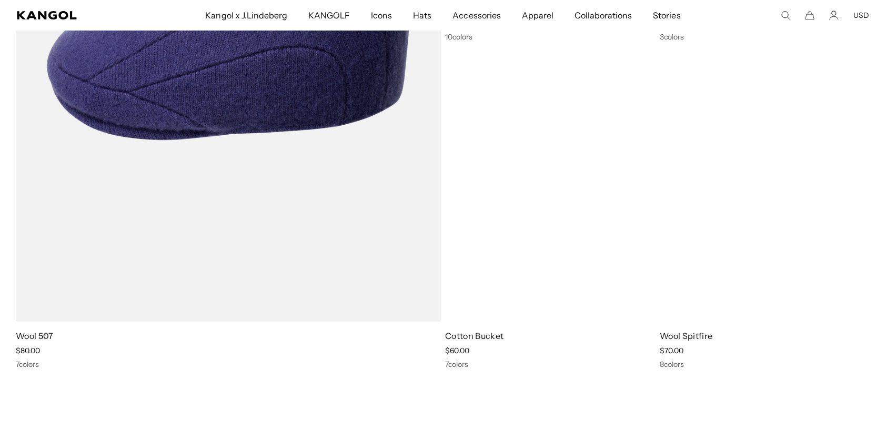
scroll to position [2421, 0]
